Goal: Task Accomplishment & Management: Use online tool/utility

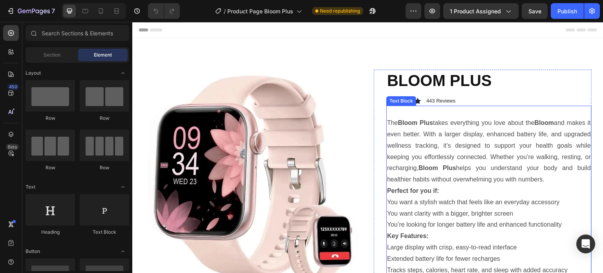
drag, startPoint x: 424, startPoint y: 147, endPoint x: 458, endPoint y: 150, distance: 33.9
click at [424, 147] on p "The Bloom Plus takes everything you love about the Bloom and makes it even bett…" at bounding box center [489, 151] width 204 height 68
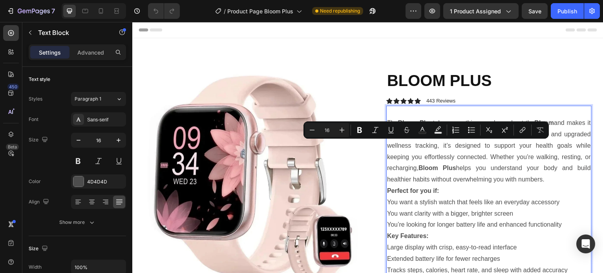
click at [459, 146] on p "The Bloom Plus takes everything you love about the Bloom and makes it even bett…" at bounding box center [489, 151] width 204 height 68
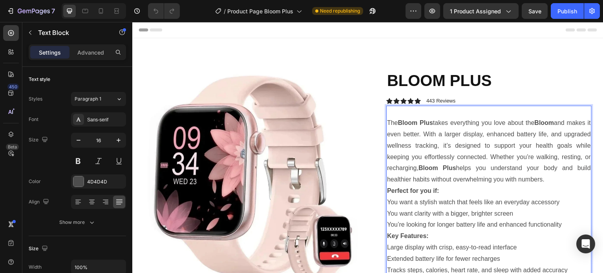
click at [462, 146] on p "The Bloom Plus takes everything you love about the Bloom and makes it even bett…" at bounding box center [489, 151] width 204 height 68
click at [450, 156] on p "The Bloom Plus takes everything you love about the Bloom and makes it even bett…" at bounding box center [489, 151] width 204 height 68
click at [495, 181] on p "The Bloom Plus takes everything you love about the Bloom and makes it even bett…" at bounding box center [489, 151] width 204 height 68
click at [487, 132] on p "The Bloom Plus takes everything you love about the Bloom and makes it even bett…" at bounding box center [489, 151] width 204 height 68
click at [495, 179] on p "The Bloom Plus takes everything you love about the Bloom and makes it even bett…" at bounding box center [489, 151] width 204 height 68
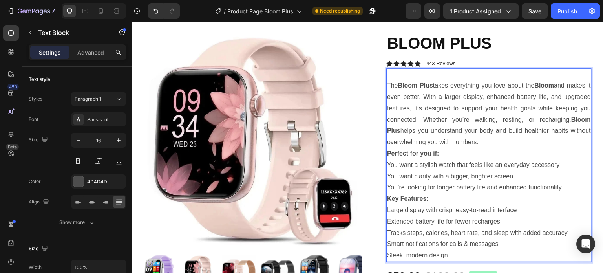
scroll to position [39, 0]
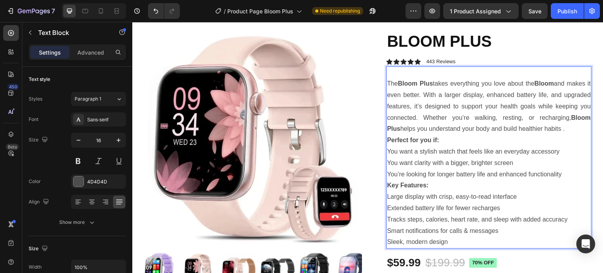
click at [519, 119] on p "The Bloom Plus takes everything you love about the Bloom and makes it even bett…" at bounding box center [489, 106] width 204 height 57
click at [481, 135] on p "The Bloom Plus takes everything you love about the Bloom and makes it even bett…" at bounding box center [489, 106] width 204 height 57
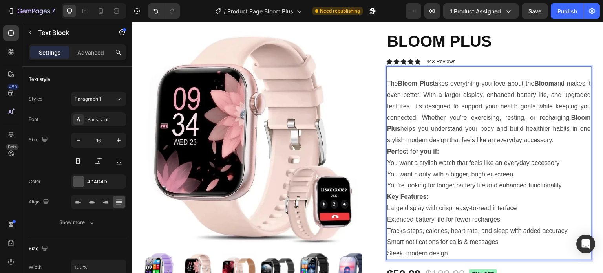
click at [427, 142] on p "The Bloom Plus takes everything you love about the Bloom and makes it even bett…" at bounding box center [489, 112] width 204 height 68
click at [483, 139] on p "The Bloom Plus takes everything you love about the Bloom and makes it even bett…" at bounding box center [489, 112] width 204 height 68
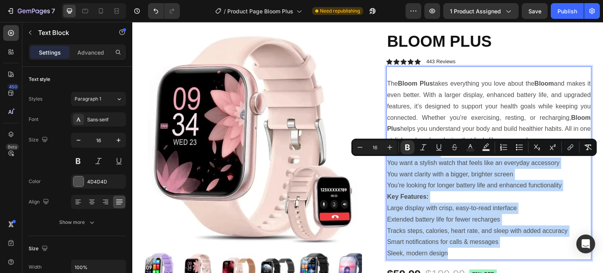
drag, startPoint x: 444, startPoint y: 261, endPoint x: 384, endPoint y: 164, distance: 114.3
click at [386, 164] on div "The Bloom Plus takes everything you love about the Bloom and makes it even bett…" at bounding box center [488, 163] width 205 height 194
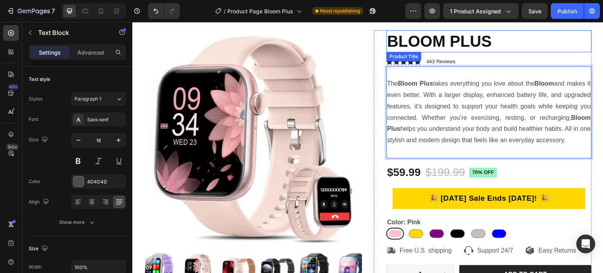
click at [523, 46] on h1 "BLOOM PLUS" at bounding box center [488, 41] width 205 height 22
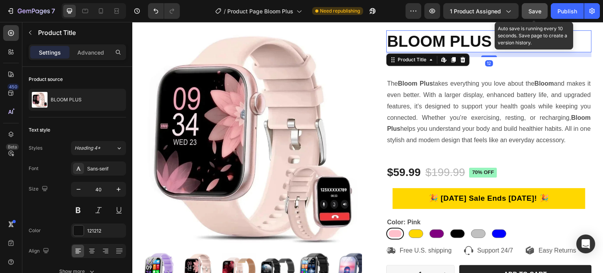
click at [541, 14] on span "Save" at bounding box center [534, 11] width 13 height 7
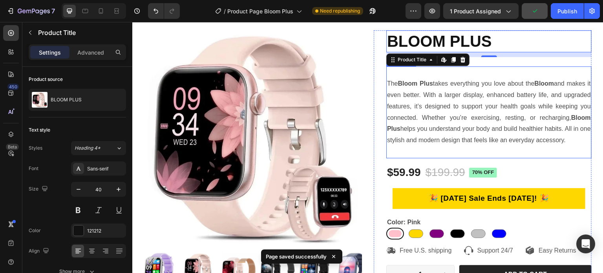
click at [456, 157] on p "Rich Text Editor. Editing area: main" at bounding box center [489, 151] width 204 height 11
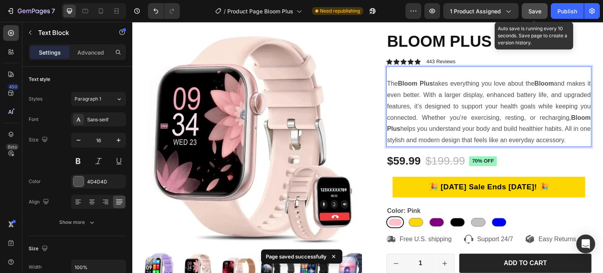
click at [532, 11] on span "Save" at bounding box center [534, 11] width 13 height 7
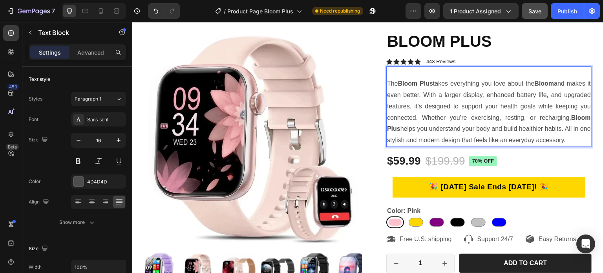
drag, startPoint x: 445, startPoint y: 152, endPoint x: 429, endPoint y: 148, distance: 17.1
click at [429, 146] on p "The Bloom Plus takes everything you love about the Bloom and makes it even bett…" at bounding box center [489, 112] width 204 height 68
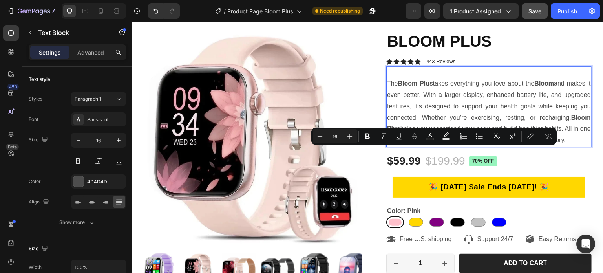
click at [453, 110] on p "The Bloom Plus takes everything you love about the Bloom and makes it even bett…" at bounding box center [489, 112] width 204 height 68
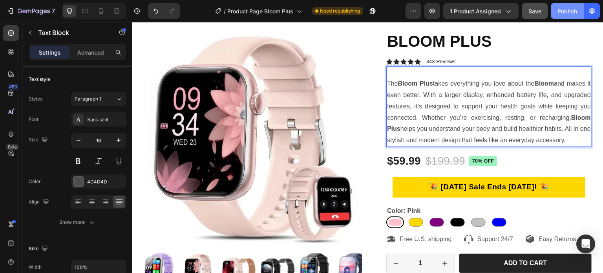
click at [560, 13] on div "Publish" at bounding box center [567, 11] width 20 height 8
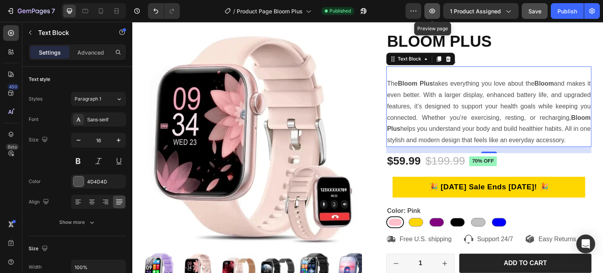
click at [436, 11] on icon "button" at bounding box center [432, 11] width 8 height 8
click at [387, 129] on p "The Bloom Plus takes everything you love about the Bloom and makes it even bett…" at bounding box center [489, 112] width 204 height 68
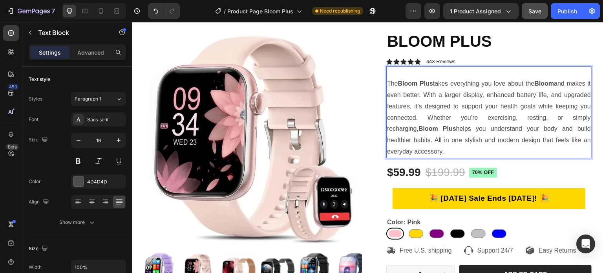
click at [439, 140] on p "The Bloom Plus takes everything you love about the Bloom and makes it even bett…" at bounding box center [489, 117] width 204 height 79
click at [487, 140] on p "The Bloom Plus takes everything you love about the Bloom and makes it even bett…" at bounding box center [489, 117] width 204 height 79
click at [502, 139] on p "The Bloom Plus takes everything you love about the Bloom and makes it even bett…" at bounding box center [489, 117] width 204 height 79
click at [550, 139] on p "The Bloom Plus takes everything you love about the Bloom and makes it even bett…" at bounding box center [489, 117] width 204 height 79
drag, startPoint x: 553, startPoint y: 152, endPoint x: 450, endPoint y: 153, distance: 102.5
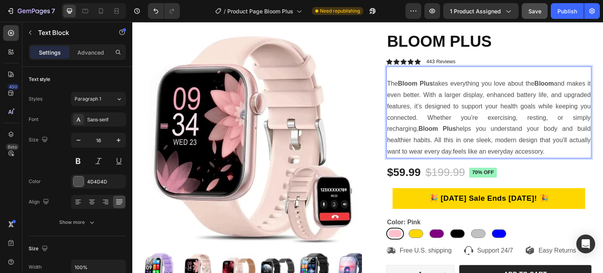
click at [450, 153] on p "The Bloom Plus takes everything you love about the Bloom and makes it even bett…" at bounding box center [489, 117] width 204 height 79
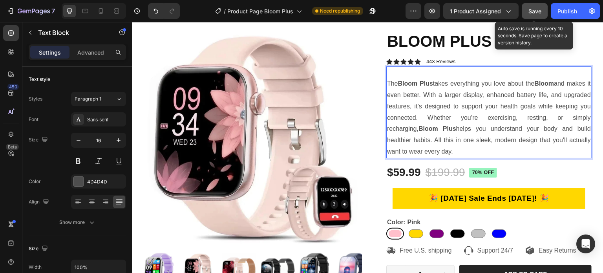
click at [542, 13] on button "Save" at bounding box center [535, 11] width 26 height 16
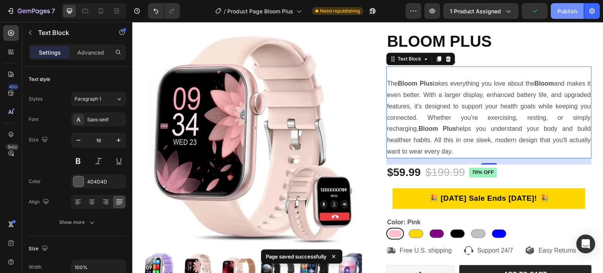
click at [568, 7] on div "Publish" at bounding box center [567, 11] width 20 height 8
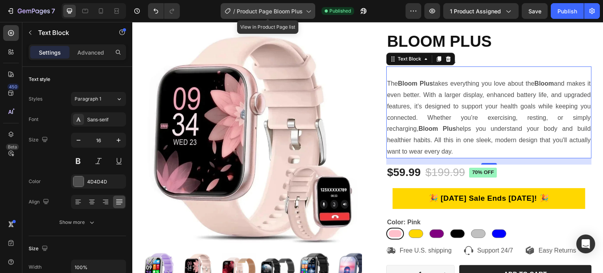
click at [284, 11] on span "Product Page Bloom Plus" at bounding box center [270, 11] width 66 height 8
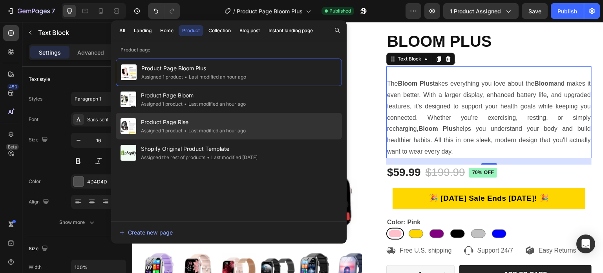
click at [194, 121] on span "Product Page Rise" at bounding box center [193, 121] width 105 height 9
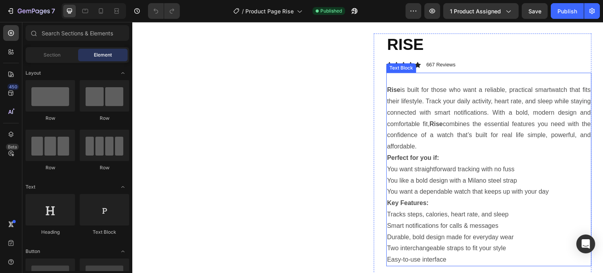
scroll to position [39, 0]
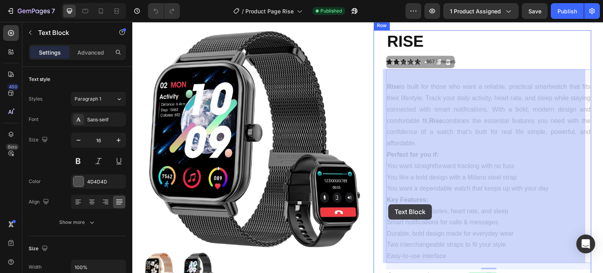
drag, startPoint x: 455, startPoint y: 256, endPoint x: 389, endPoint y: 204, distance: 84.1
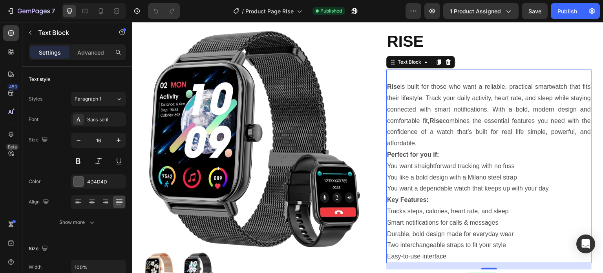
click at [452, 258] on p "Easy-to-use interface" at bounding box center [489, 256] width 204 height 11
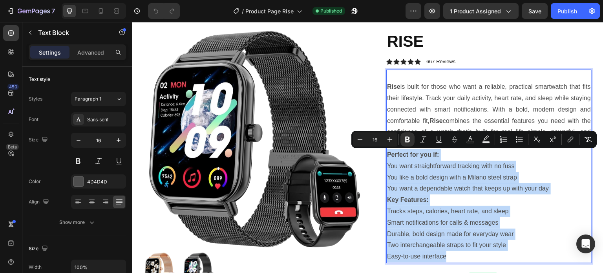
drag, startPoint x: 448, startPoint y: 256, endPoint x: 385, endPoint y: 156, distance: 118.5
click at [386, 156] on div "Rise is built for those who want a reliable, practical smartwatch that fits the…" at bounding box center [488, 166] width 205 height 194
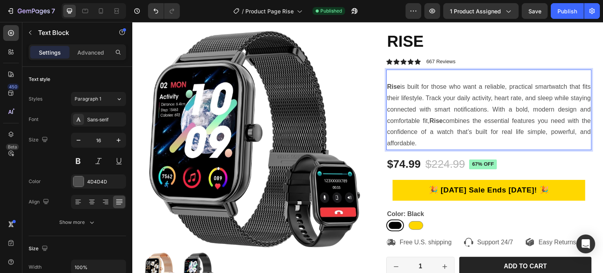
click at [461, 125] on p "Rise is built for those who want a reliable, practical smartwatch that fits the…" at bounding box center [489, 115] width 204 height 68
click at [522, 133] on p "Rise is built for those who want a reliable, practical smartwatch that fits the…" at bounding box center [489, 115] width 204 height 68
click at [526, 122] on p "Rise is built for those who want a reliable, practical smartwatch that fits the…" at bounding box center [489, 115] width 204 height 68
click at [534, 133] on p "Rise is built for those who want a reliable, practical smartwatch that fits the…" at bounding box center [489, 115] width 204 height 68
click at [542, 134] on p "Rise is built for those who want a reliable, practical smartwatch that fits the…" at bounding box center [489, 115] width 204 height 68
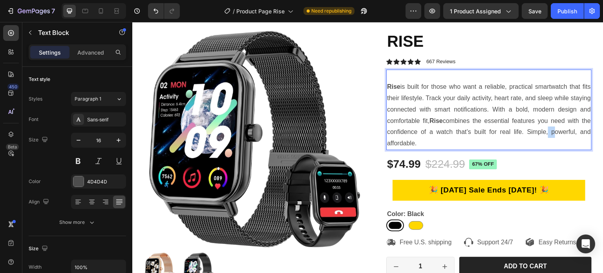
click at [542, 134] on p "Rise is built for those who want a reliable, practical smartwatch that fits the…" at bounding box center [489, 115] width 204 height 68
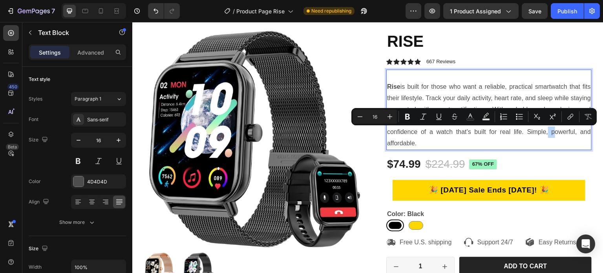
click at [541, 135] on p "Rise is built for those who want a reliable, practical smartwatch that fits the…" at bounding box center [489, 115] width 204 height 68
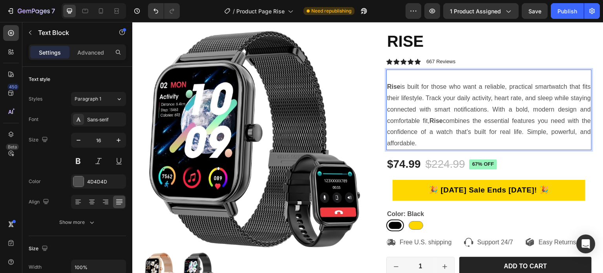
click at [545, 135] on p "Rise is built for those who want a reliable, practical smartwatch that fits the…" at bounding box center [489, 115] width 204 height 68
drag, startPoint x: 468, startPoint y: 146, endPoint x: 385, endPoint y: 79, distance: 106.7
click at [386, 79] on div "Rise is built for those who want a reliable, practical smartwatch that fits the…" at bounding box center [488, 109] width 205 height 81
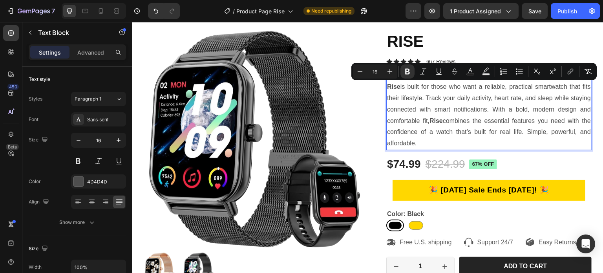
click at [404, 113] on p "Rise is built for those who want a reliable, practical smartwatch that fits the…" at bounding box center [489, 115] width 204 height 68
click at [422, 146] on p "Rise is built for those who want a reliable, practical smartwatch that fits the…" at bounding box center [489, 115] width 204 height 68
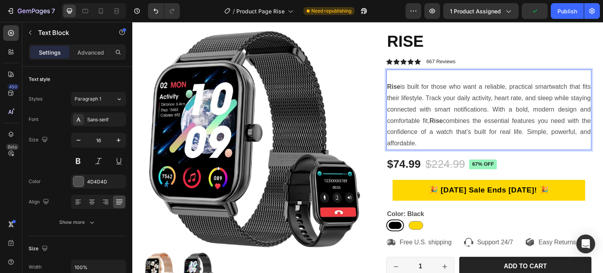
drag, startPoint x: 423, startPoint y: 144, endPoint x: 386, endPoint y: 88, distance: 68.0
click at [387, 88] on p "Rise is built for those who want a reliable, practical smartwatch that fits the…" at bounding box center [489, 115] width 204 height 68
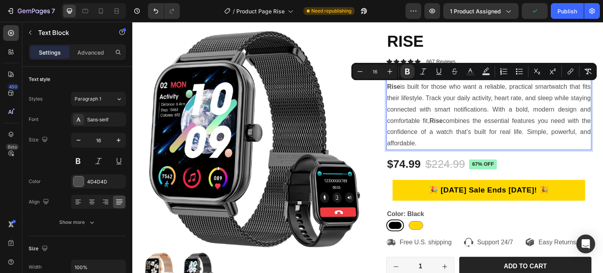
copy p "Rise is built for those who want a reliable, practical smartwatch that fits the…"
click at [422, 102] on p "Rise is built for those who want a reliable, practical smartwatch that fits the…" at bounding box center [489, 115] width 204 height 68
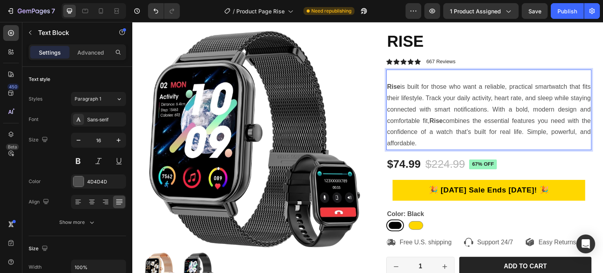
click at [452, 110] on p "Rise is built for those who want a reliable, practical smartwatch that fits the…" at bounding box center [489, 115] width 204 height 68
click at [502, 110] on p "Rise is built for those who want a reliable, practical smartwatch that fits the…" at bounding box center [489, 115] width 204 height 68
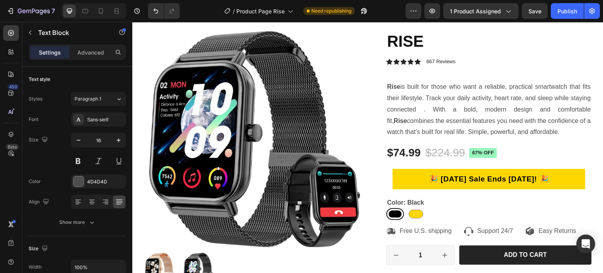
click at [518, 114] on p "Rise is built for those who want a reliable, practical smartwatch that fits the…" at bounding box center [489, 109] width 204 height 57
click at [469, 107] on p "Rise is built for those who want a reliable, practical smartwatch that fits the…" at bounding box center [489, 109] width 204 height 57
click at [437, 108] on p "Rise is built for those who want a reliable, practical smartwatch that fits the…" at bounding box center [489, 109] width 204 height 57
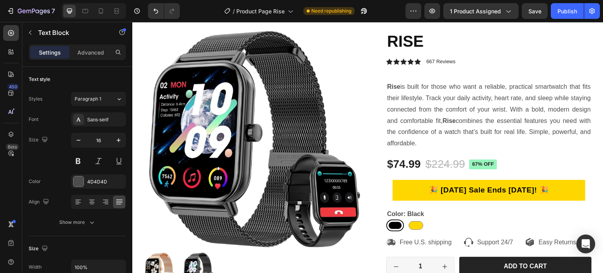
click at [436, 110] on p "Rise is built for those who want a reliable, practical smartwatch that fits the…" at bounding box center [489, 115] width 204 height 68
click at [451, 145] on p "Rise is built for those who want a reliable, practical smartwatch that fits the…" at bounding box center [489, 115] width 204 height 68
click at [449, 146] on p "Rise is built for those who want a reliable, practical smartwatch that fits the…" at bounding box center [489, 115] width 204 height 68
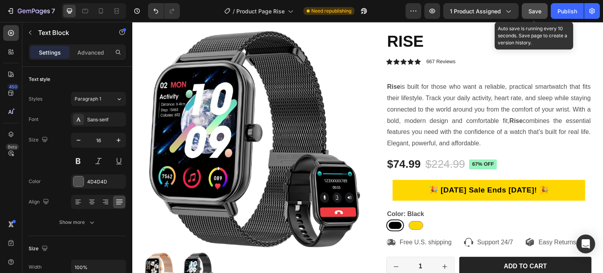
click at [535, 13] on span "Save" at bounding box center [534, 11] width 13 height 7
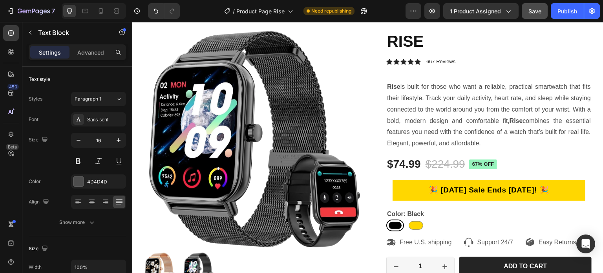
click at [443, 110] on p "Rise is built for those who want a reliable, practical smartwatch that fits the…" at bounding box center [489, 115] width 204 height 68
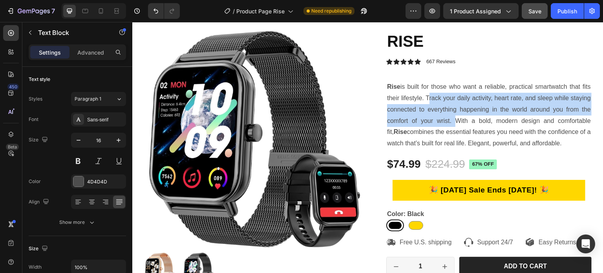
drag, startPoint x: 427, startPoint y: 96, endPoint x: 479, endPoint y: 119, distance: 56.6
click at [479, 119] on p "Rise is built for those who want a reliable, practical smartwatch that fits the…" at bounding box center [489, 115] width 204 height 68
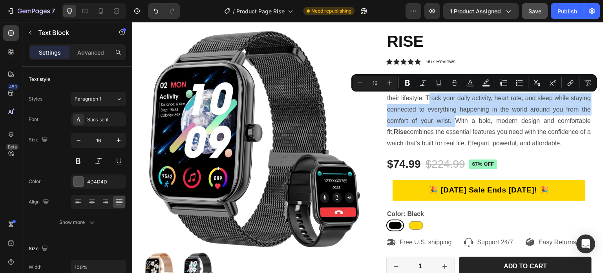
copy p "Track your daily activity, heart rate, and sleep while staying connected to eve…"
click at [398, 104] on p "Rise is built for those who want a reliable, practical smartwatch that fits the…" at bounding box center [489, 115] width 204 height 68
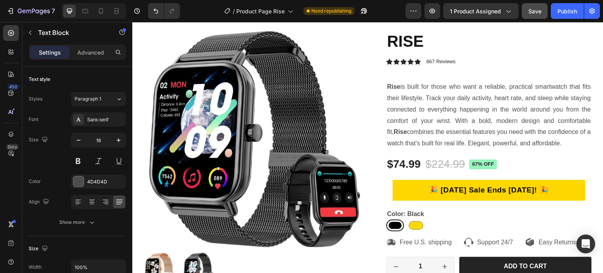
click at [412, 122] on p "Rise is built for those who want a reliable, practical smartwatch that fits the…" at bounding box center [489, 115] width 204 height 68
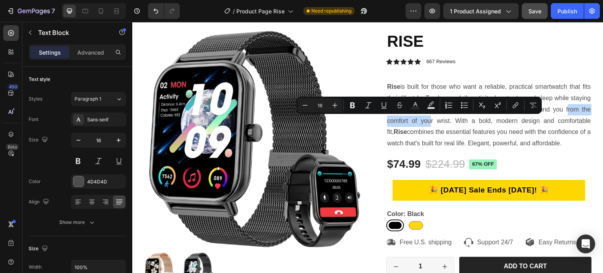
drag, startPoint x: 384, startPoint y: 120, endPoint x: 456, endPoint y: 122, distance: 72.3
click at [456, 122] on p "Rise is built for those who want a reliable, practical smartwatch that fits the…" at bounding box center [489, 115] width 204 height 68
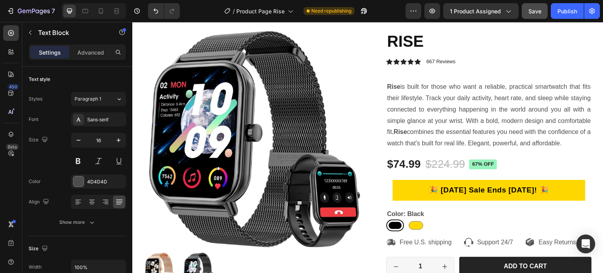
click at [456, 106] on p "Rise is built for those who want a reliable, practical smartwatch that fits the…" at bounding box center [489, 115] width 204 height 68
click at [480, 110] on p "Rise is built for those who want a reliable, practical smartwatch that fits the…" at bounding box center [489, 115] width 204 height 68
click at [468, 122] on p "Rise is built for those who want a reliable, practical smartwatch that fits the…" at bounding box center [489, 115] width 204 height 68
click at [470, 102] on p "Rise is built for those who want a reliable, practical smartwatch that fits the…" at bounding box center [489, 115] width 204 height 68
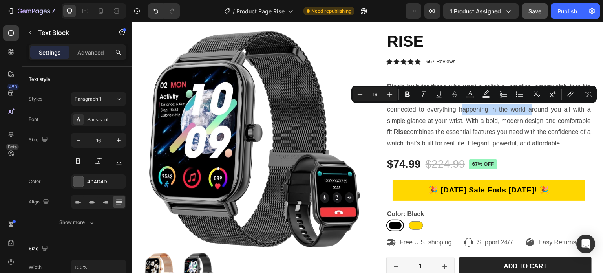
drag, startPoint x: 478, startPoint y: 108, endPoint x: 545, endPoint y: 110, distance: 67.5
click at [545, 110] on p "Rise is built for those who want a reliable, practical smartwatch that fits the…" at bounding box center [489, 115] width 204 height 68
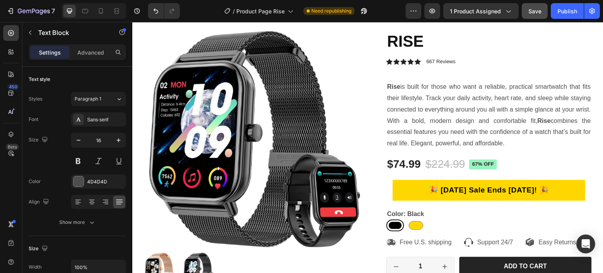
click at [528, 95] on p "Rise is built for those who want a reliable, practical smartwatch that fits the…" at bounding box center [489, 115] width 204 height 68
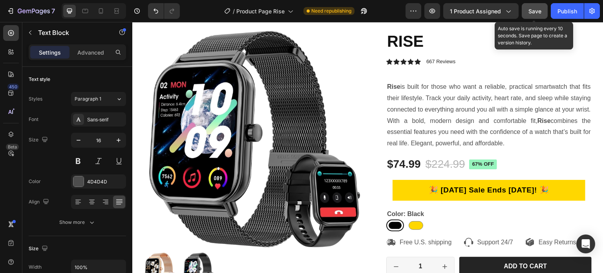
click at [541, 14] on div "Save" at bounding box center [534, 11] width 13 height 8
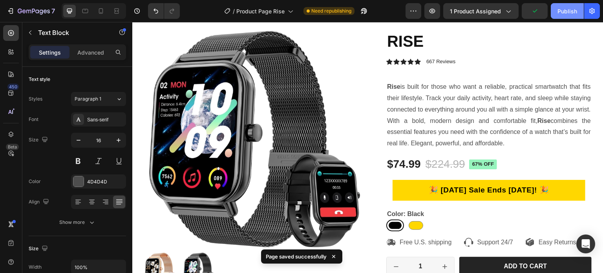
click at [564, 13] on div "Publish" at bounding box center [567, 11] width 20 height 8
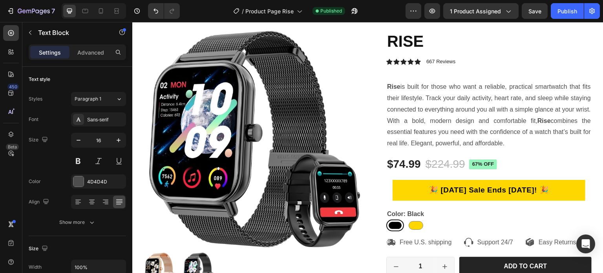
click at [521, 110] on p "Rise is built for those who want a reliable, practical smartwatch that fits the…" at bounding box center [489, 115] width 204 height 68
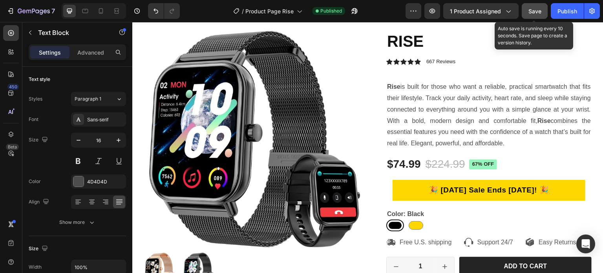
click at [533, 15] on button "Save" at bounding box center [535, 11] width 26 height 16
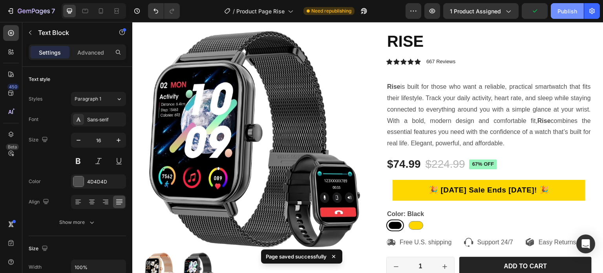
click at [566, 11] on div "Publish" at bounding box center [567, 11] width 20 height 8
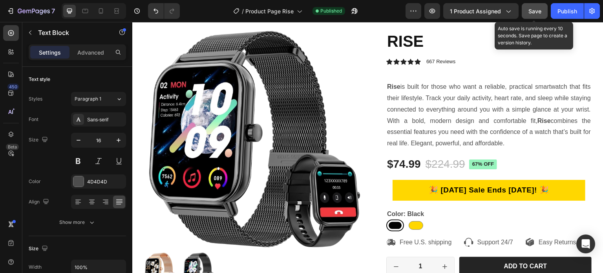
click at [541, 13] on span "Save" at bounding box center [534, 11] width 13 height 7
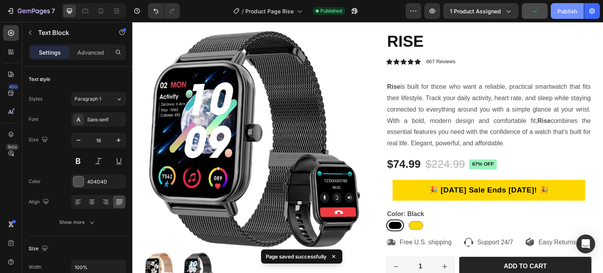
click at [565, 11] on div "Publish" at bounding box center [567, 11] width 20 height 8
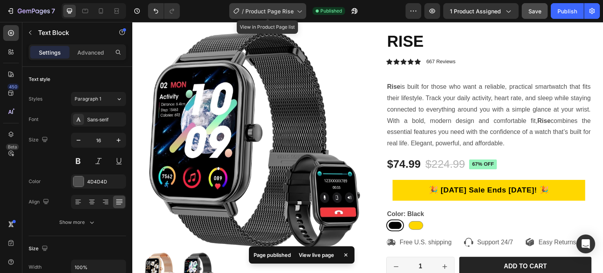
click at [269, 6] on div "/ Product Page Rise" at bounding box center [267, 11] width 77 height 16
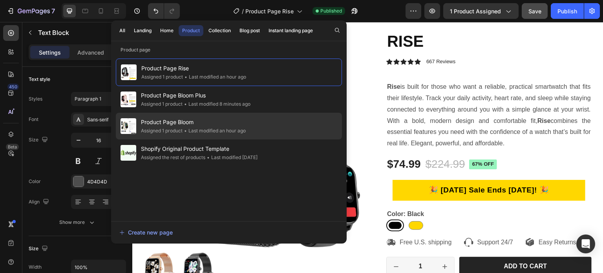
click at [182, 122] on span "Product Page Bloom" at bounding box center [193, 121] width 105 height 9
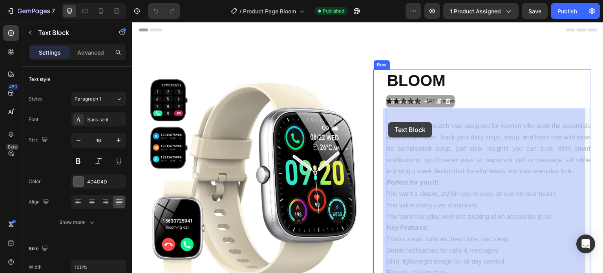
drag, startPoint x: 404, startPoint y: 184, endPoint x: 389, endPoint y: 122, distance: 63.5
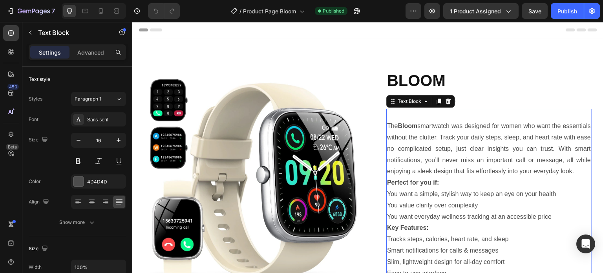
click at [407, 144] on p "The Bloom smartwatch was designed for women who want the essentials without the…" at bounding box center [489, 149] width 204 height 57
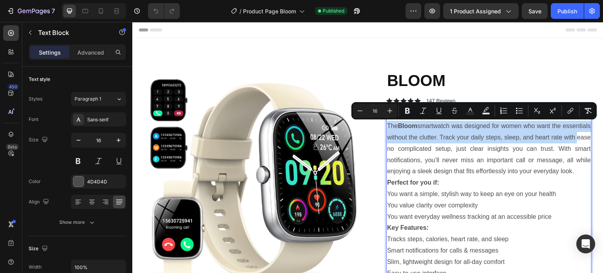
drag, startPoint x: 385, startPoint y: 124, endPoint x: 407, endPoint y: 153, distance: 36.7
click at [407, 153] on p "The Bloom smartwatch was designed for women who want the essentials without the…" at bounding box center [489, 149] width 204 height 57
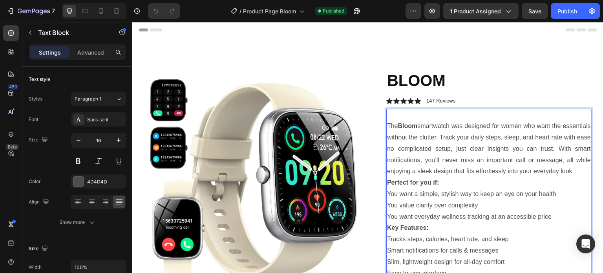
click at [572, 126] on p "The Bloom smartwatch was designed for women who want the essentials without the…" at bounding box center [489, 149] width 204 height 57
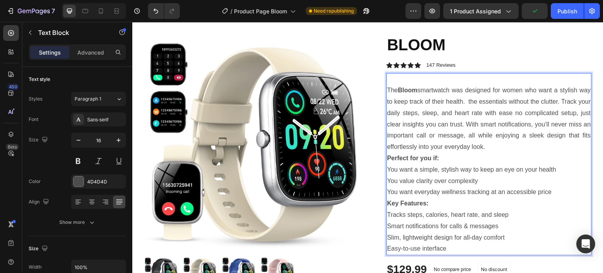
scroll to position [39, 0]
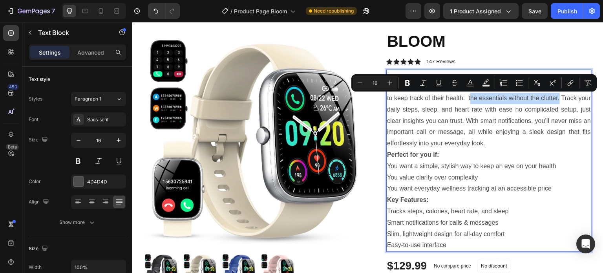
drag, startPoint x: 488, startPoint y: 98, endPoint x: 583, endPoint y: 102, distance: 95.5
click at [583, 102] on p "The Bloom smartwatch was designed for women who want a stylish way to keep trac…" at bounding box center [489, 115] width 204 height 68
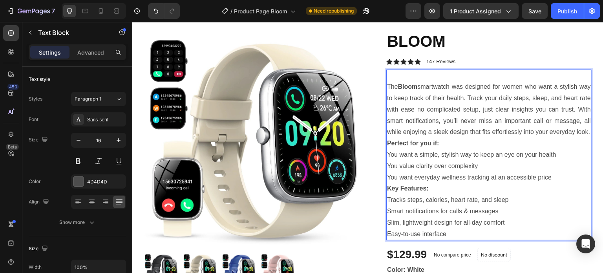
click at [398, 121] on p "The Bloom smartwatch was designed for women who want a stylish way to keep trac…" at bounding box center [489, 109] width 204 height 57
click at [417, 115] on p "The Bloom smartwatch was designed for women who want a stylish way to keep trac…" at bounding box center [489, 109] width 204 height 57
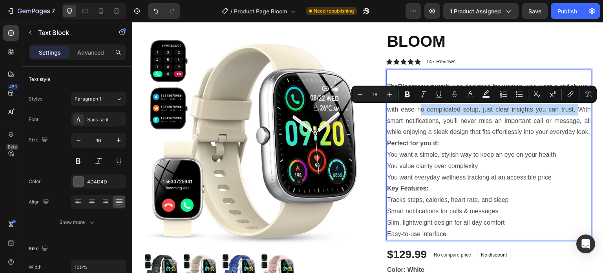
drag, startPoint x: 399, startPoint y: 121, endPoint x: 444, endPoint y: 110, distance: 46.6
click at [444, 110] on p "The Bloom smartwatch was designed for women who want a stylish way to keep trac…" at bounding box center [489, 109] width 204 height 57
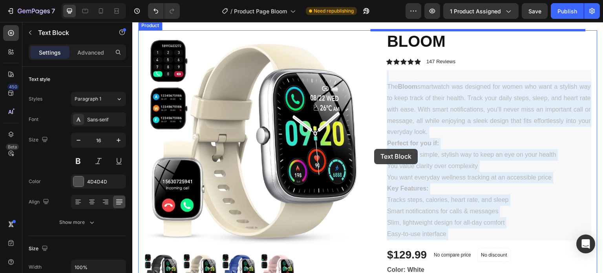
drag, startPoint x: 449, startPoint y: 235, endPoint x: 375, endPoint y: 149, distance: 113.5
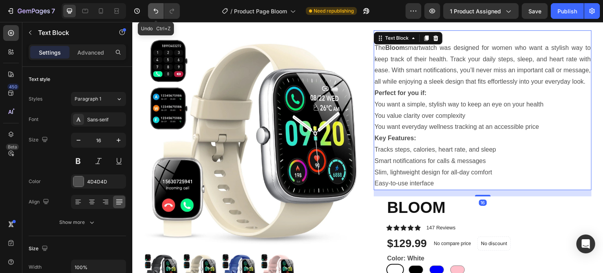
click at [154, 9] on icon "Undo/Redo" at bounding box center [155, 11] width 5 height 5
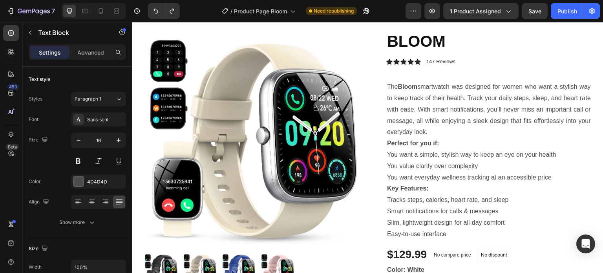
click at [455, 166] on p "You value clarity over complexity" at bounding box center [489, 166] width 204 height 11
click at [444, 234] on p "Easy-to-use interface" at bounding box center [489, 233] width 204 height 11
click at [428, 231] on p "Easy-to-use interface" at bounding box center [489, 233] width 204 height 11
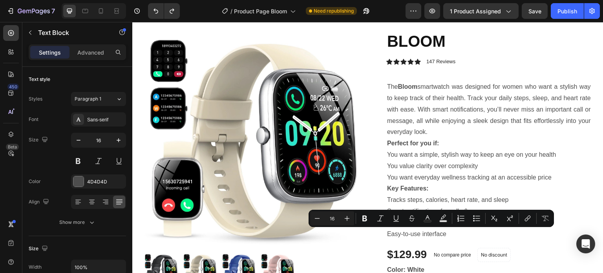
drag, startPoint x: 436, startPoint y: 191, endPoint x: 569, endPoint y: 236, distance: 140.1
click at [436, 191] on p "Key Features:" at bounding box center [489, 188] width 204 height 11
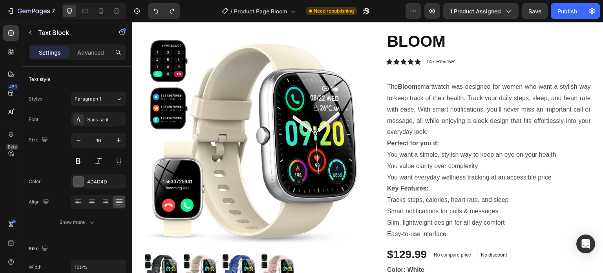
click at [446, 148] on p "Perfect for you if:" at bounding box center [489, 143] width 204 height 11
click at [449, 90] on p "The Bloom smartwatch was designed for women who want a stylish way to keep trac…" at bounding box center [489, 109] width 204 height 57
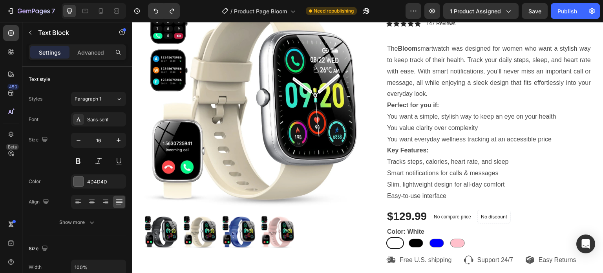
scroll to position [79, 0]
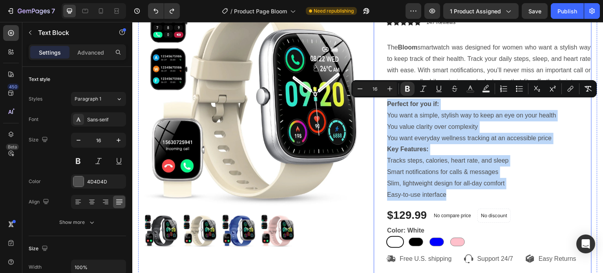
drag, startPoint x: 433, startPoint y: 193, endPoint x: 378, endPoint y: 105, distance: 104.0
click at [378, 105] on div "BLOOM Product Title Icon Icon Icon Icon Icon Icon List 147 Reviews Text Block R…" at bounding box center [483, 162] width 218 height 342
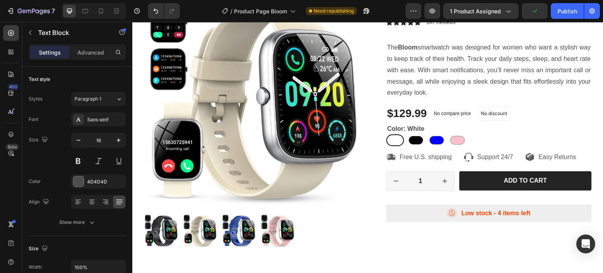
click at [472, 91] on p "The Bloom smartwatch was designed for women who want a stylish way to keep trac…" at bounding box center [489, 70] width 204 height 57
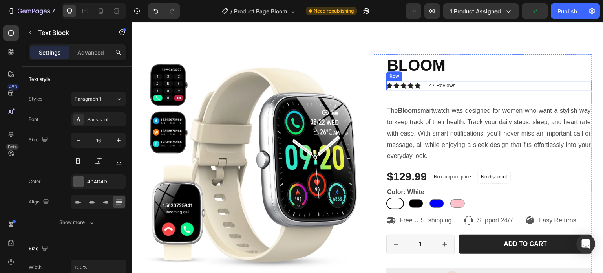
scroll to position [0, 0]
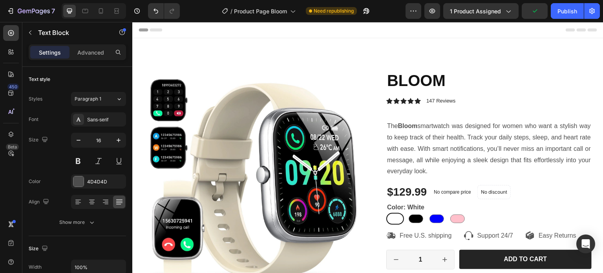
click at [450, 136] on p "The Bloom smartwatch was designed for women who want a stylish way to keep trac…" at bounding box center [489, 149] width 204 height 57
click at [404, 146] on p "The Bloom smartwatch was designed for women who want a stylish way to keep trac…" at bounding box center [489, 149] width 204 height 57
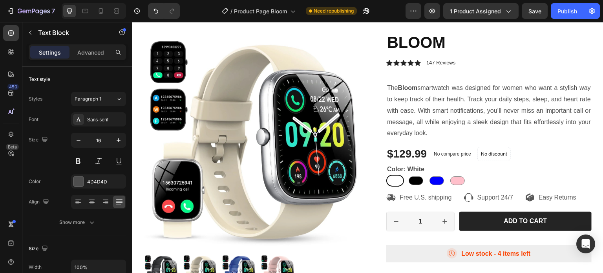
scroll to position [39, 0]
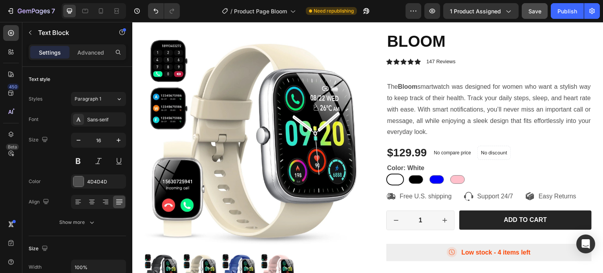
click at [533, 14] on span "Save" at bounding box center [534, 11] width 13 height 7
click at [553, 99] on p "The Bloom smartwatch was designed for women who want a stylish way to keep trac…" at bounding box center [489, 109] width 204 height 57
drag, startPoint x: 404, startPoint y: 111, endPoint x: 445, endPoint y: 111, distance: 41.6
click at [445, 111] on p "The Bloom smartwatch was designed for women who want a stylish way to keep trac…" at bounding box center [489, 109] width 204 height 57
drag, startPoint x: 453, startPoint y: 132, endPoint x: 544, endPoint y: 121, distance: 91.0
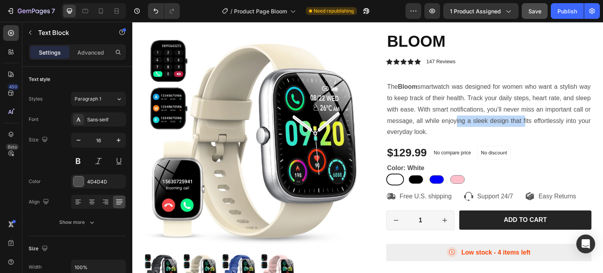
click at [544, 121] on p "The Bloom smartwatch was designed for women who want a stylish way to keep trac…" at bounding box center [489, 109] width 204 height 57
click at [543, 121] on p "The Bloom smartwatch was designed for women who want a stylish way to keep trac…" at bounding box center [489, 109] width 204 height 57
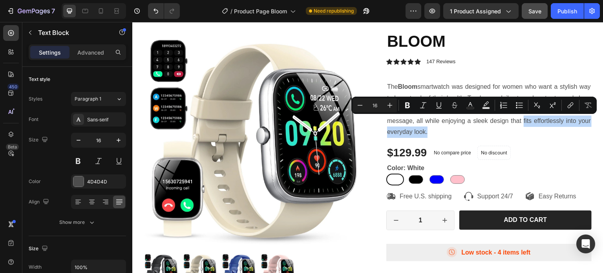
drag, startPoint x: 449, startPoint y: 132, endPoint x: 542, endPoint y: 120, distance: 93.4
click at [542, 120] on p "The Bloom smartwatch was designed for women who want a stylish way to keep trac…" at bounding box center [489, 109] width 204 height 57
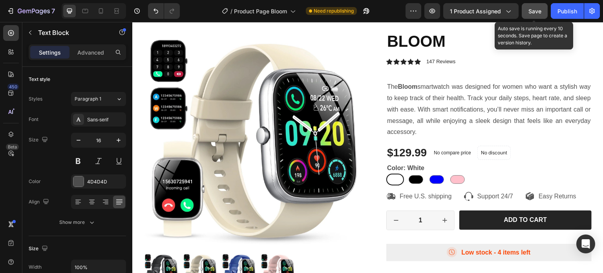
click at [534, 5] on button "Save" at bounding box center [535, 11] width 26 height 16
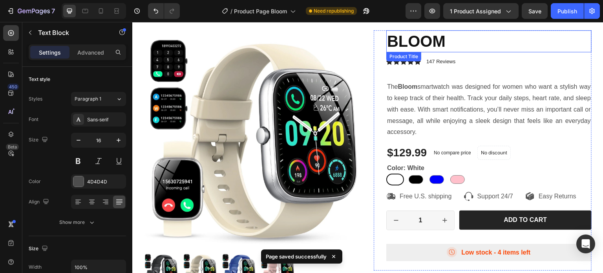
click at [508, 62] on div "BLOOM Product Title Icon Icon Icon Icon Icon Icon List 147 Reviews Text Block R…" at bounding box center [488, 150] width 205 height 240
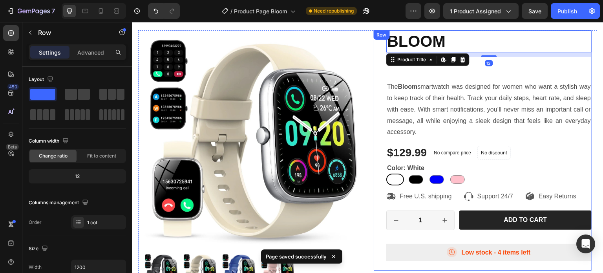
click at [508, 68] on div "BLOOM Product Title Edit content in Shopify 12 Icon Icon Icon Icon Icon Icon Li…" at bounding box center [488, 150] width 205 height 240
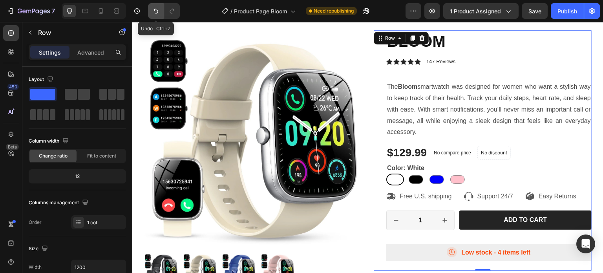
click at [160, 14] on button "Undo/Redo" at bounding box center [156, 11] width 16 height 16
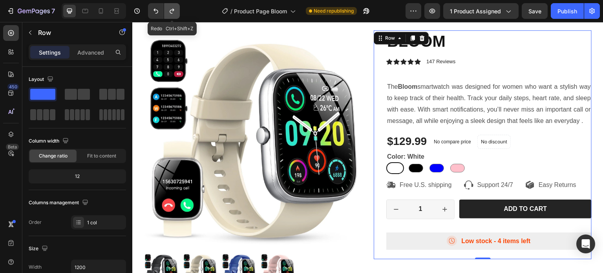
click at [171, 11] on icon "Undo/Redo" at bounding box center [172, 11] width 8 height 8
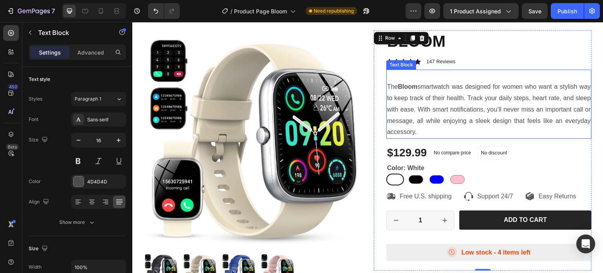
click at [479, 113] on p "The Bloom smartwatch was designed for women who want a stylish way to keep trac…" at bounding box center [489, 109] width 204 height 57
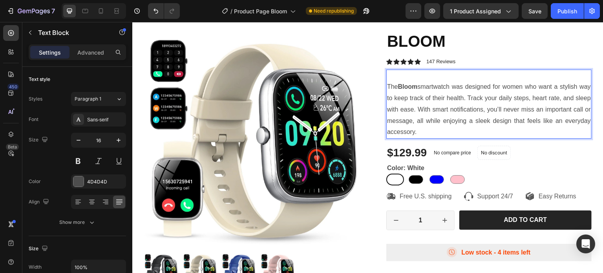
click at [505, 97] on p "The Bloom smartwatch was designed for women who want a stylish way to keep trac…" at bounding box center [489, 109] width 204 height 57
click at [510, 98] on p "The Bloom smartwatch was designed for women who want a stylish way to keep trac…" at bounding box center [489, 109] width 204 height 57
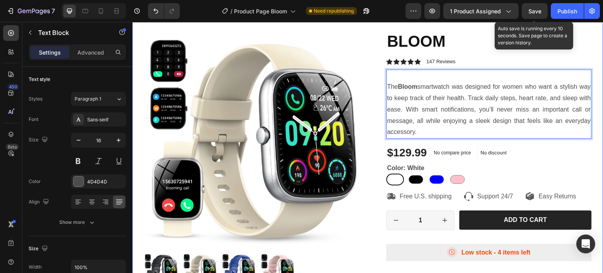
click at [532, 12] on span "Save" at bounding box center [534, 11] width 13 height 7
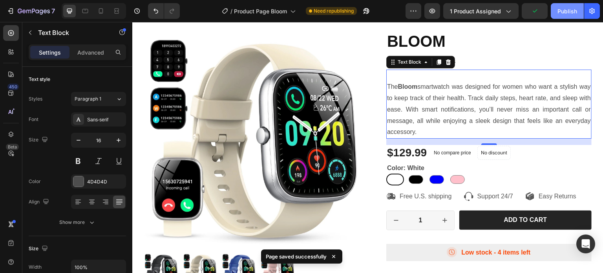
click at [562, 11] on div "Publish" at bounding box center [567, 11] width 20 height 8
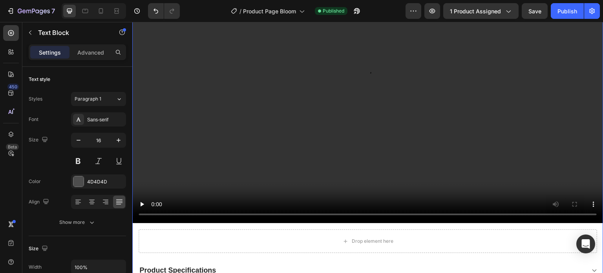
scroll to position [236, 0]
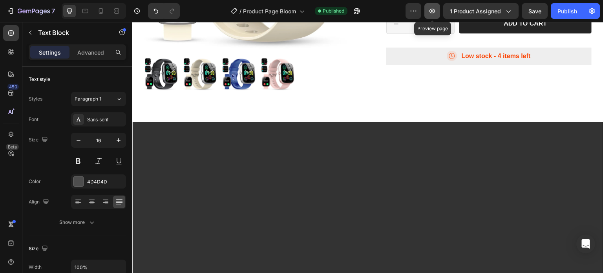
click at [433, 13] on icon "button" at bounding box center [432, 11] width 6 height 5
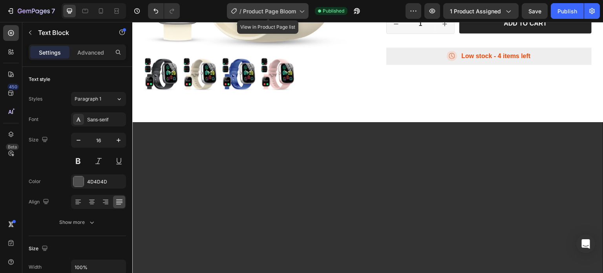
click at [284, 9] on span "Product Page Bloom" at bounding box center [269, 11] width 53 height 8
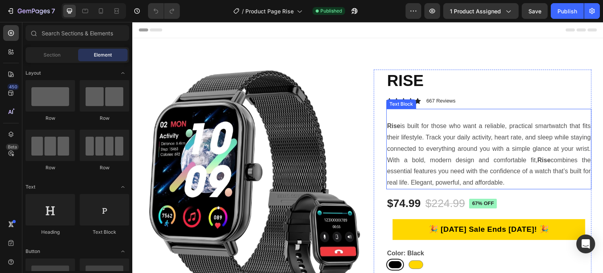
click at [474, 148] on p "Rise is built for those who want a reliable, practical smartwatch that fits the…" at bounding box center [489, 155] width 204 height 68
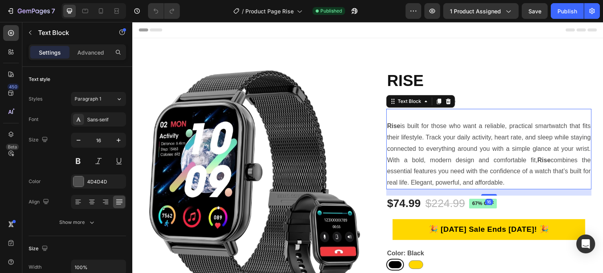
click at [475, 148] on p "Rise is built for those who want a reliable, practical smartwatch that fits the…" at bounding box center [489, 155] width 204 height 68
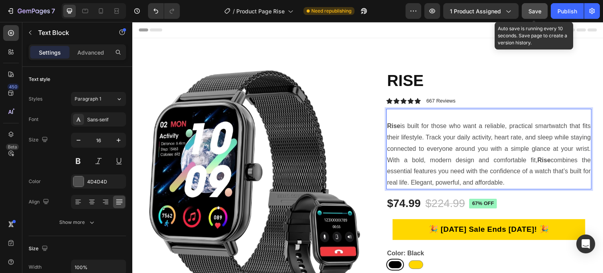
click at [535, 15] on button "Save" at bounding box center [535, 11] width 26 height 16
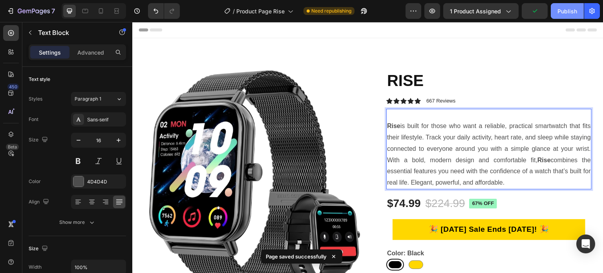
click at [568, 10] on div "Publish" at bounding box center [567, 11] width 20 height 8
